Goal: Check status: Check status

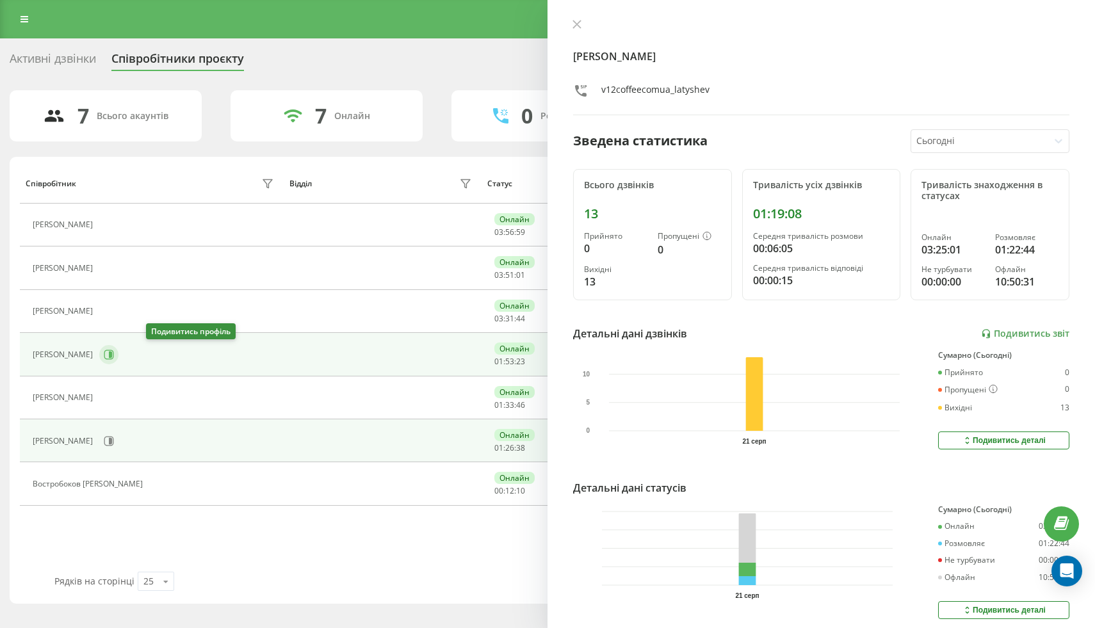
click at [112, 354] on icon at bounding box center [110, 354] width 3 height 6
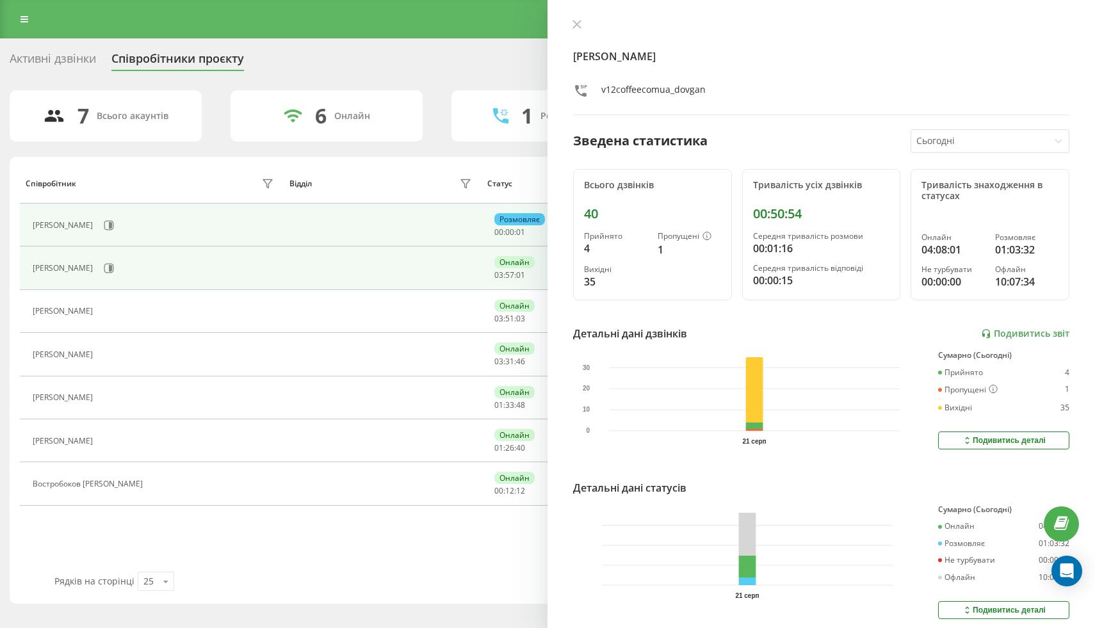
click at [148, 268] on div "[PERSON_NAME]" at bounding box center [155, 268] width 244 height 22
click at [118, 268] on button at bounding box center [108, 268] width 19 height 19
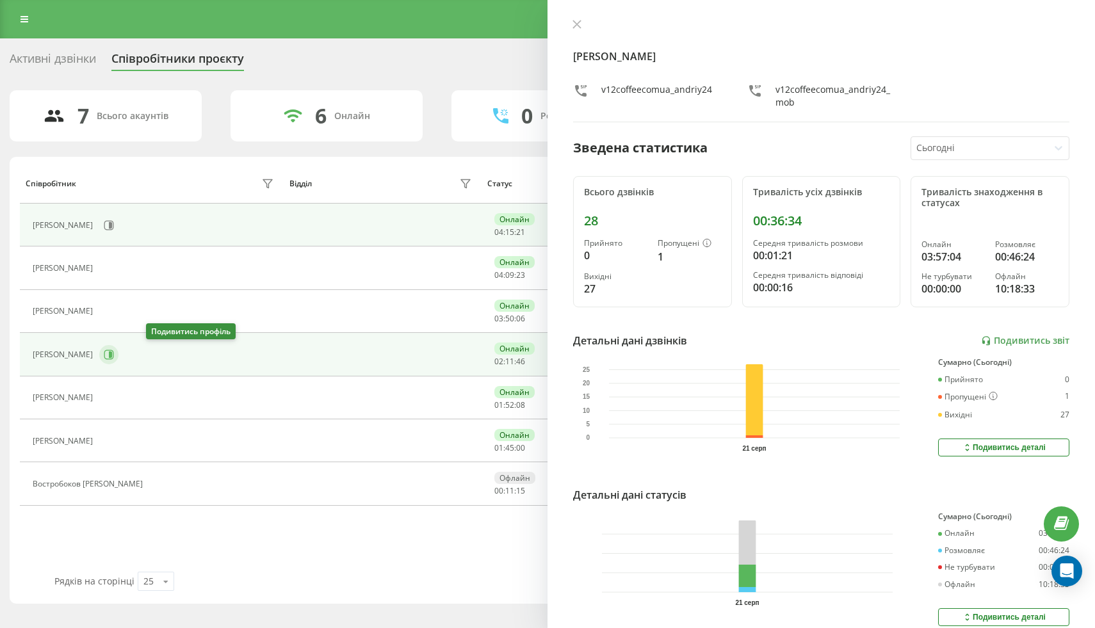
click at [118, 360] on button at bounding box center [108, 354] width 19 height 19
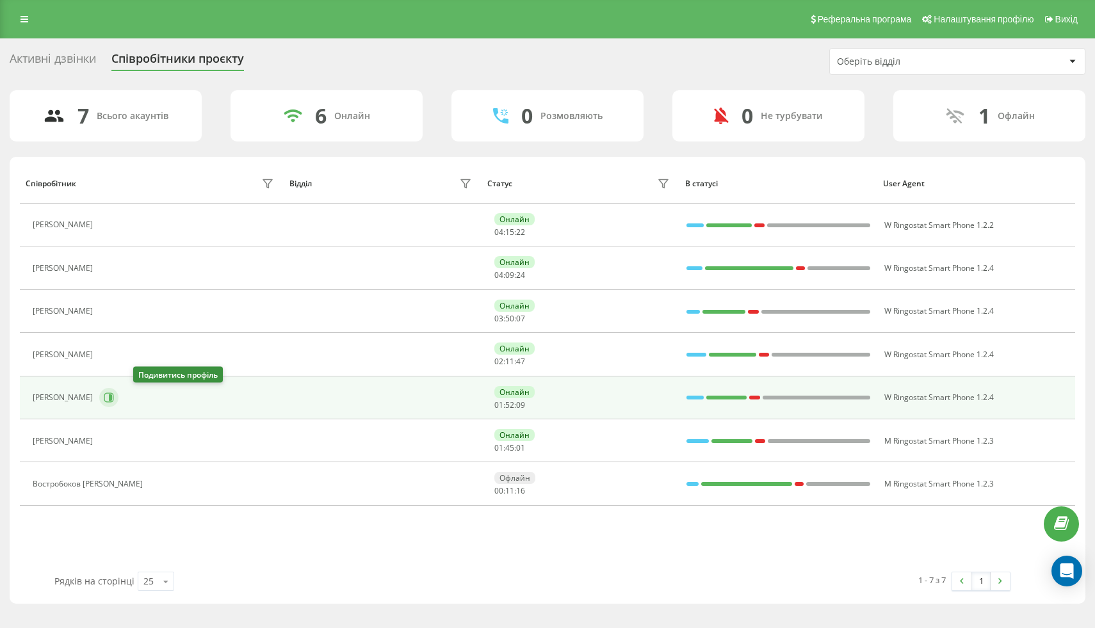
click at [114, 401] on icon at bounding box center [109, 397] width 10 height 10
